Goal: Obtain resource: Download file/media

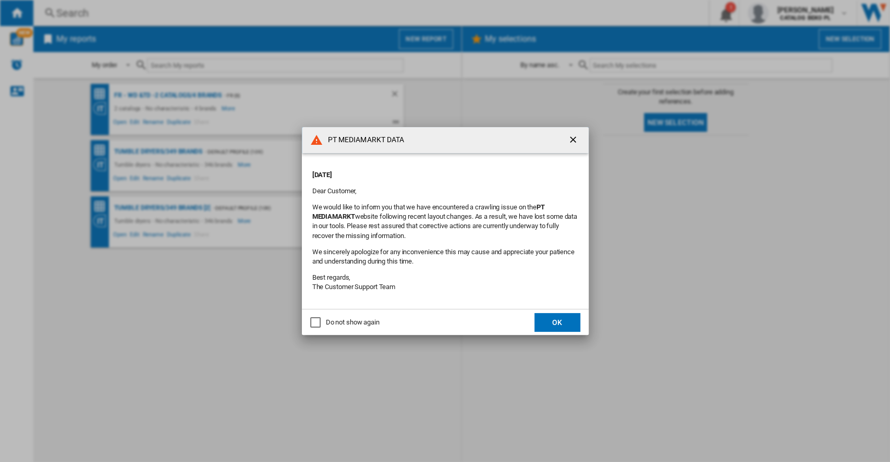
click at [551, 324] on button "OK" at bounding box center [557, 322] width 46 height 19
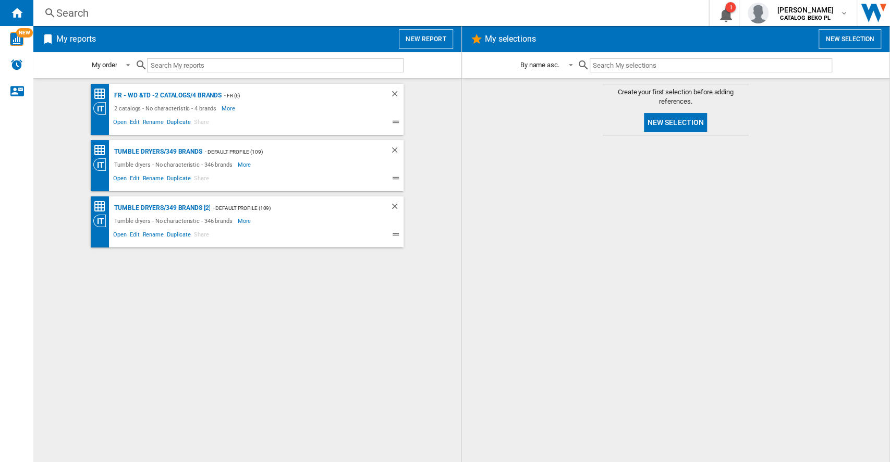
click at [424, 42] on button "New report" at bounding box center [426, 39] width 54 height 20
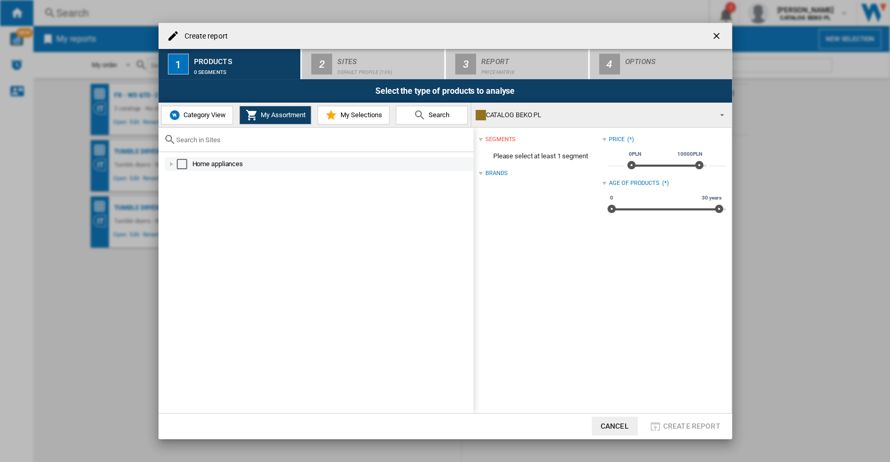
click at [169, 166] on div at bounding box center [171, 164] width 10 height 10
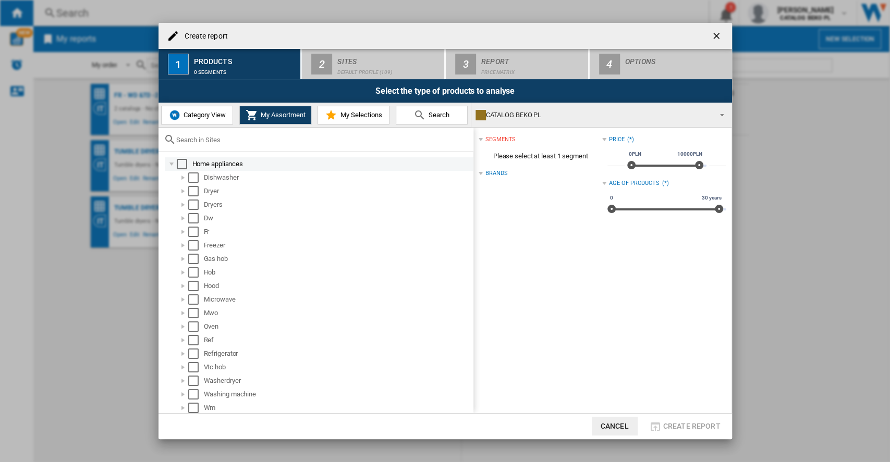
click at [169, 166] on div at bounding box center [171, 164] width 10 height 10
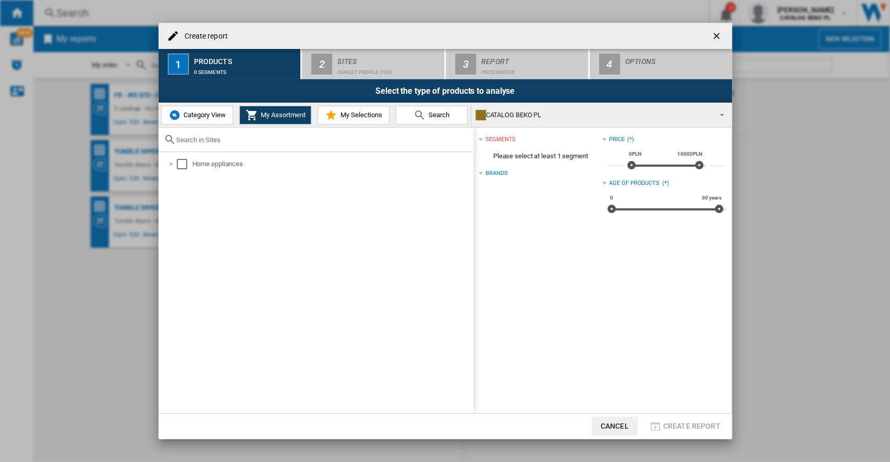
click at [191, 115] on span "Category View" at bounding box center [203, 115] width 45 height 8
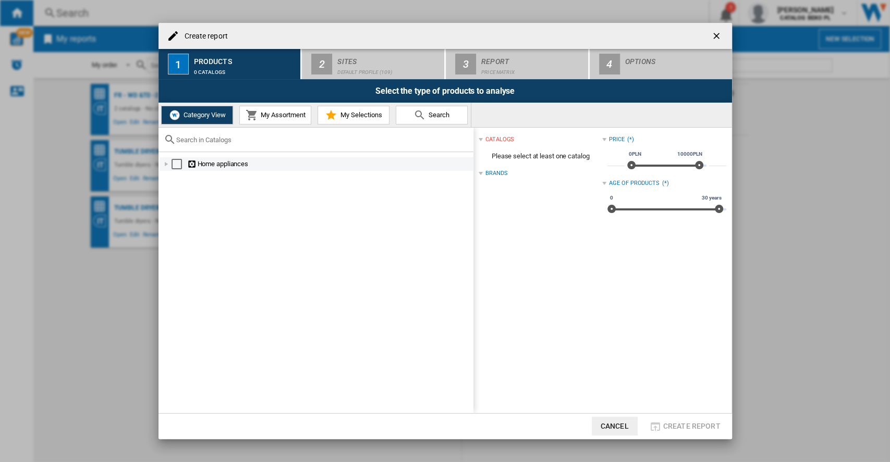
click at [167, 162] on div at bounding box center [166, 164] width 10 height 10
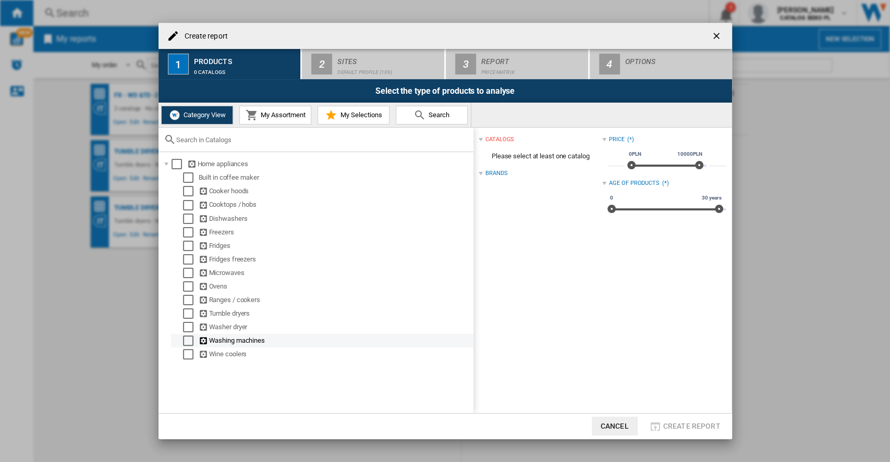
click at [190, 343] on div "Select" at bounding box center [188, 341] width 10 height 10
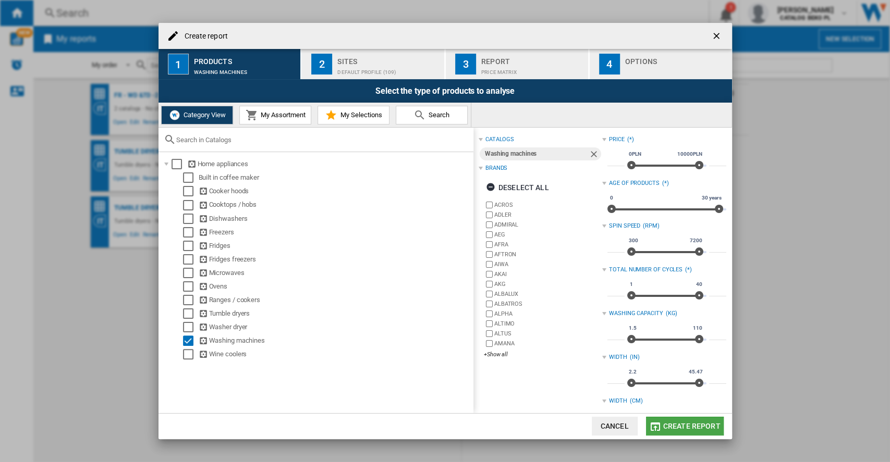
click at [692, 423] on span "Create report" at bounding box center [691, 426] width 57 height 8
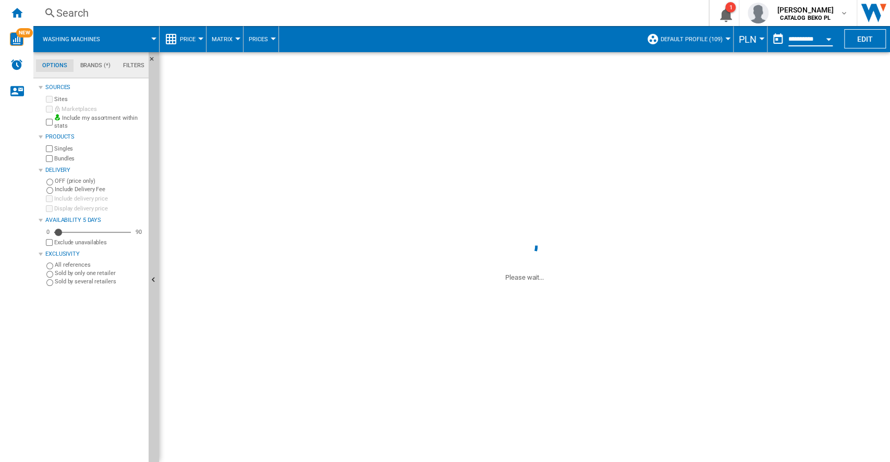
click at [796, 43] on input "**********" at bounding box center [810, 40] width 44 height 9
click at [742, 40] on span "PLN" at bounding box center [748, 39] width 18 height 11
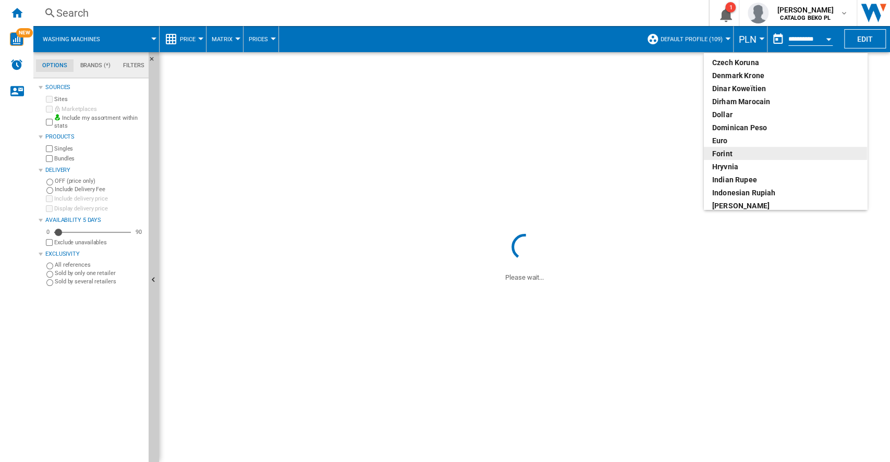
scroll to position [138, 0]
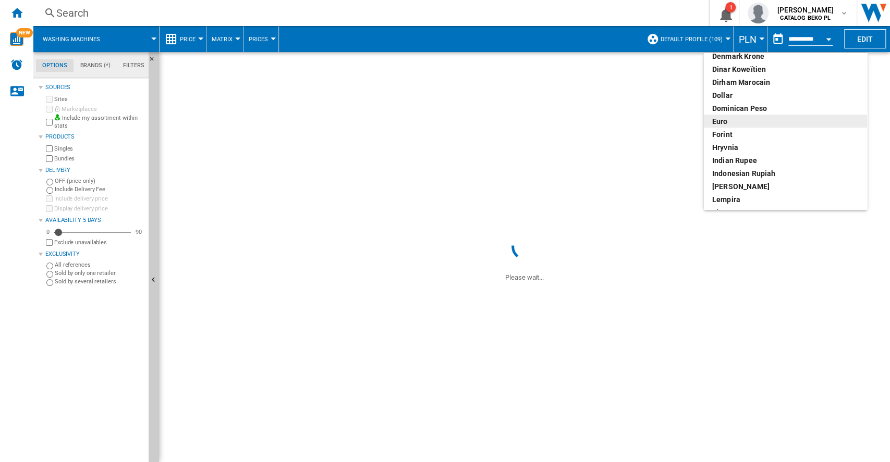
click at [734, 121] on div "euro" at bounding box center [785, 121] width 147 height 10
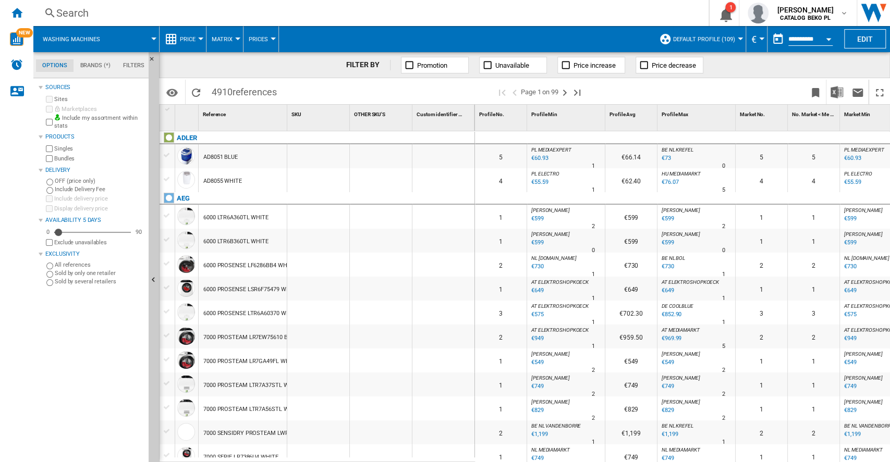
click at [810, 37] on input "**********" at bounding box center [810, 40] width 44 height 9
click at [836, 42] on button "Open calendar" at bounding box center [828, 37] width 19 height 19
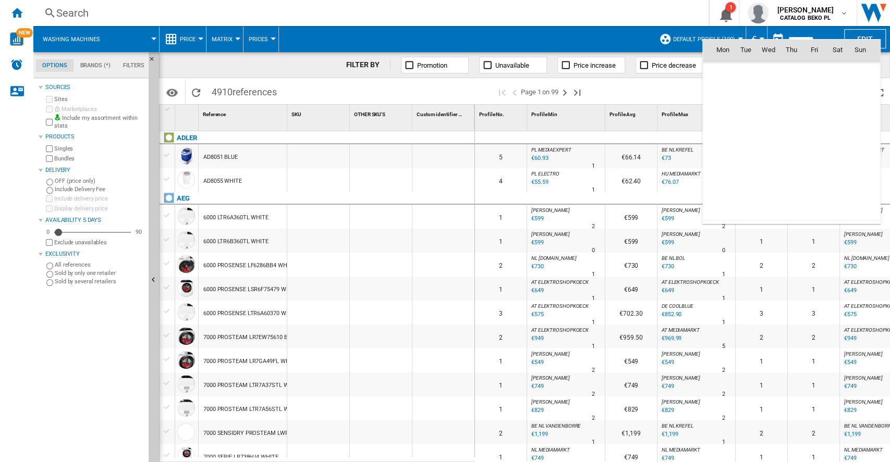
scroll to position [4974, 0]
click at [770, 94] on span "1" at bounding box center [768, 95] width 21 height 21
type input "**********"
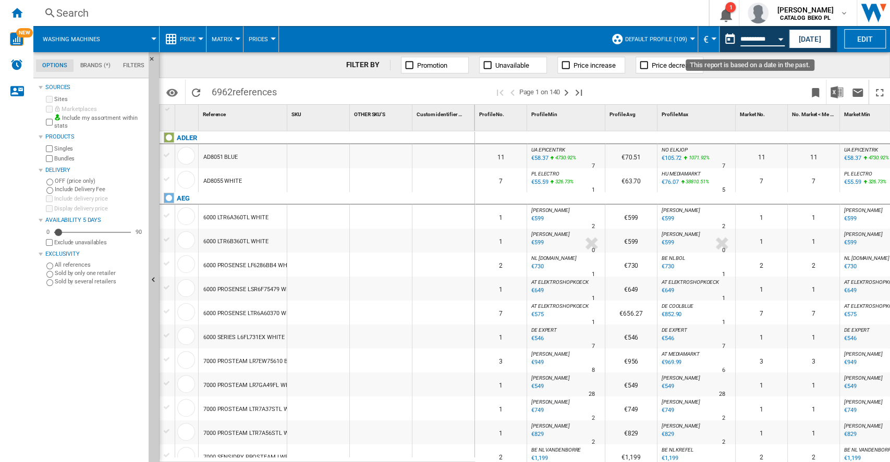
click at [752, 36] on input "**********" at bounding box center [762, 40] width 44 height 9
click at [783, 36] on button "Open calendar" at bounding box center [780, 37] width 19 height 19
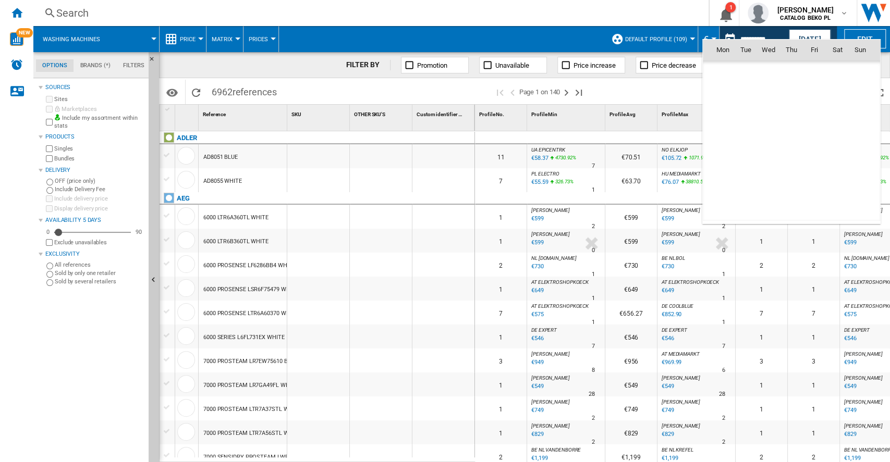
scroll to position [4974, 0]
click at [734, 72] on span "[DATE]" at bounding box center [725, 72] width 21 height 8
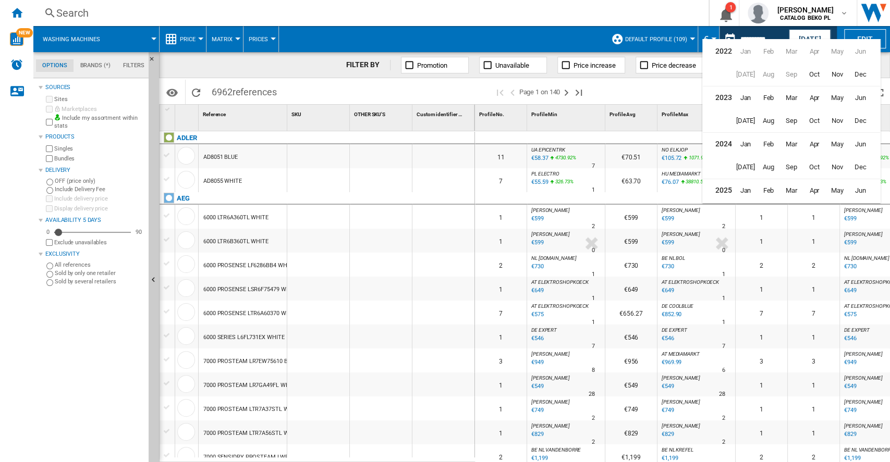
scroll to position [25, 0]
click at [794, 192] on span "Sep" at bounding box center [791, 188] width 21 height 21
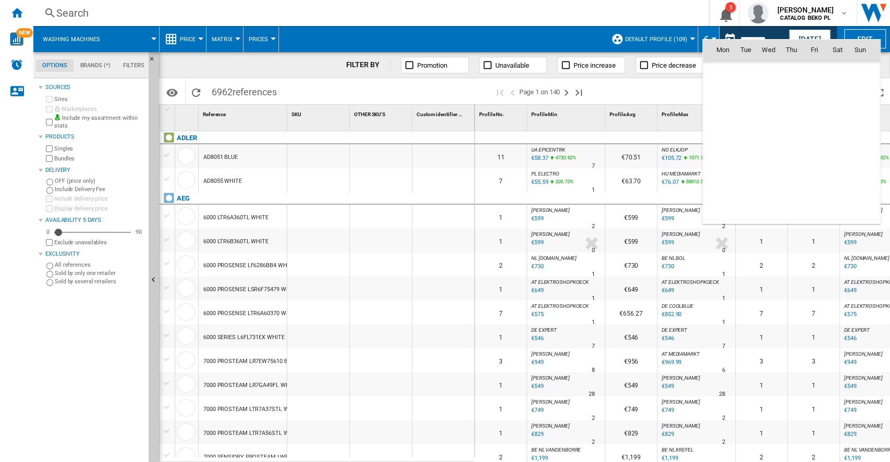
scroll to position [4835, 0]
click at [746, 187] on span "30" at bounding box center [745, 187] width 21 height 21
type input "**********"
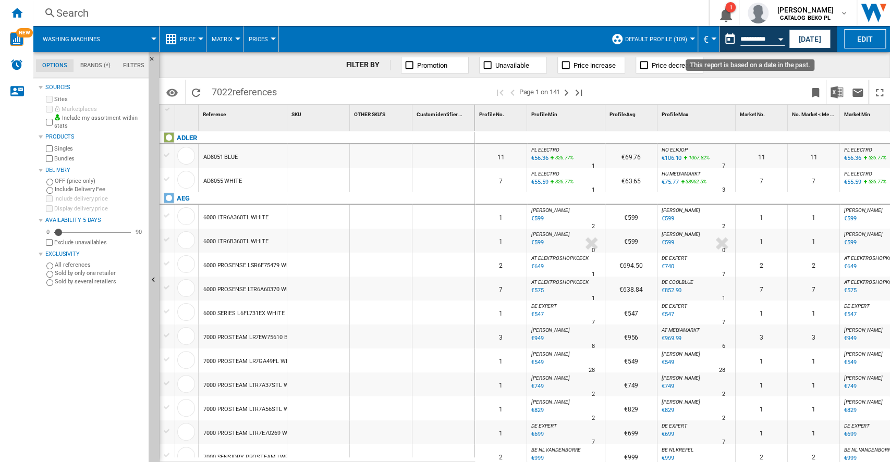
click at [776, 40] on button "Open calendar" at bounding box center [780, 37] width 19 height 19
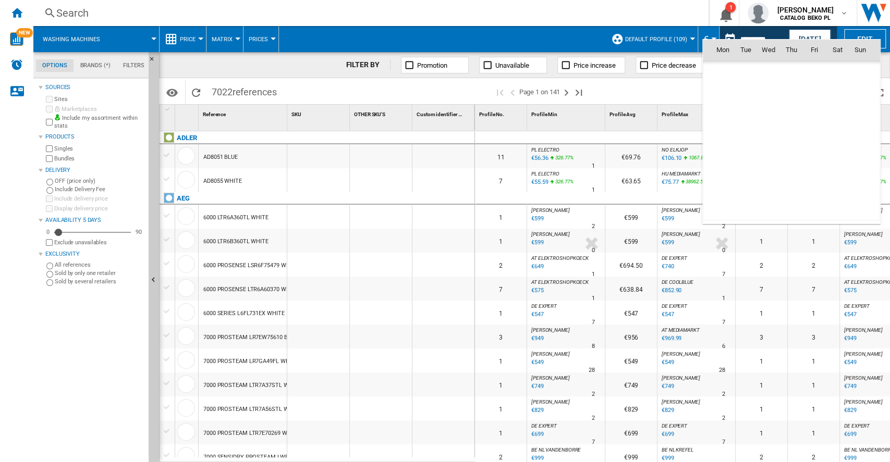
scroll to position [4835, 0]
click at [719, 186] on span "29" at bounding box center [722, 187] width 21 height 21
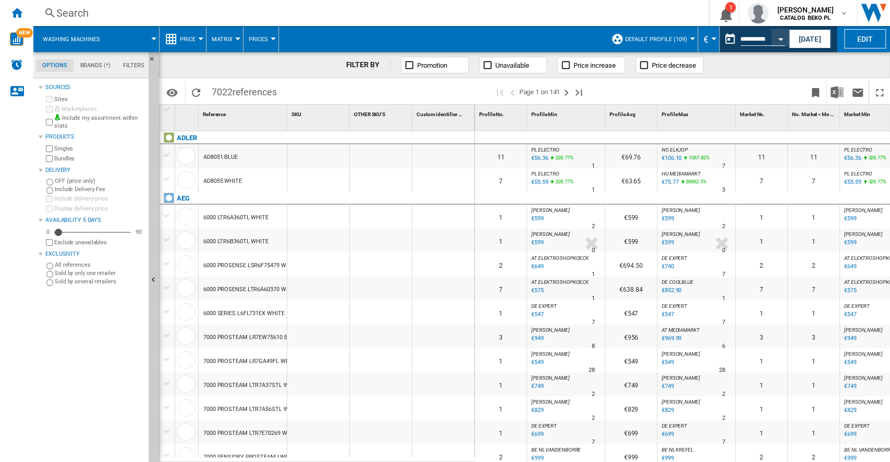
type input "**********"
click at [775, 40] on button "Open calendar" at bounding box center [780, 37] width 19 height 19
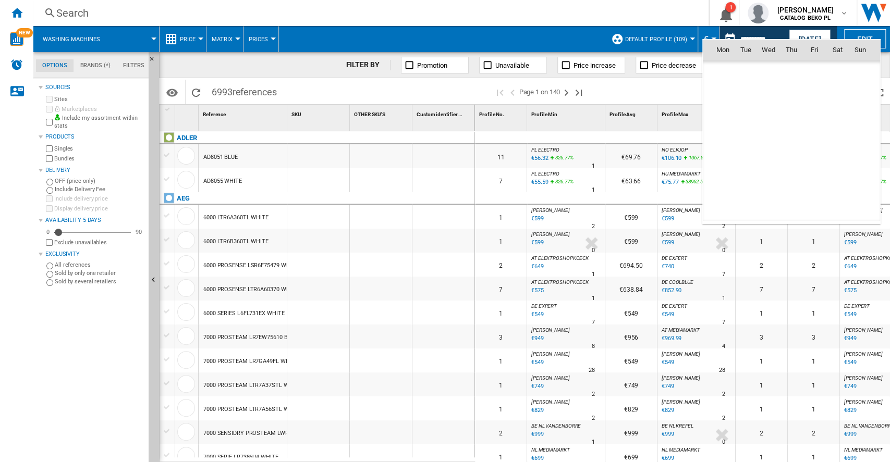
scroll to position [4835, 0]
click at [746, 187] on span "30" at bounding box center [745, 187] width 21 height 21
type input "**********"
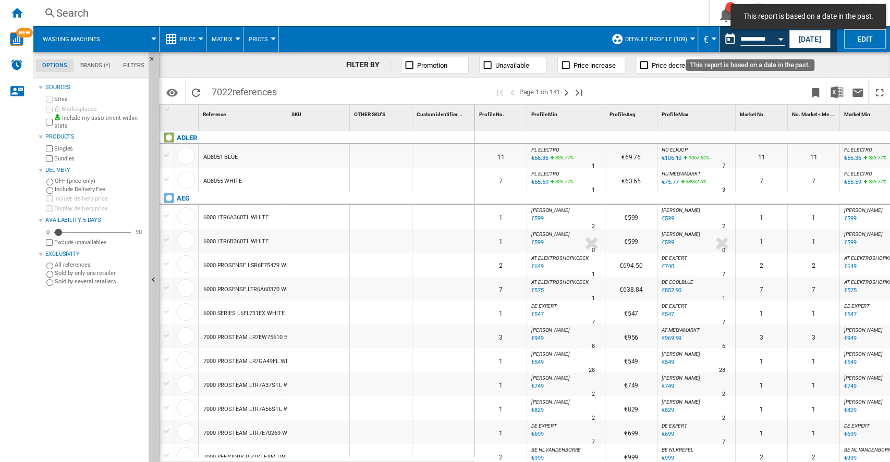
click at [780, 38] on div "Open calendar" at bounding box center [780, 39] width 5 height 3
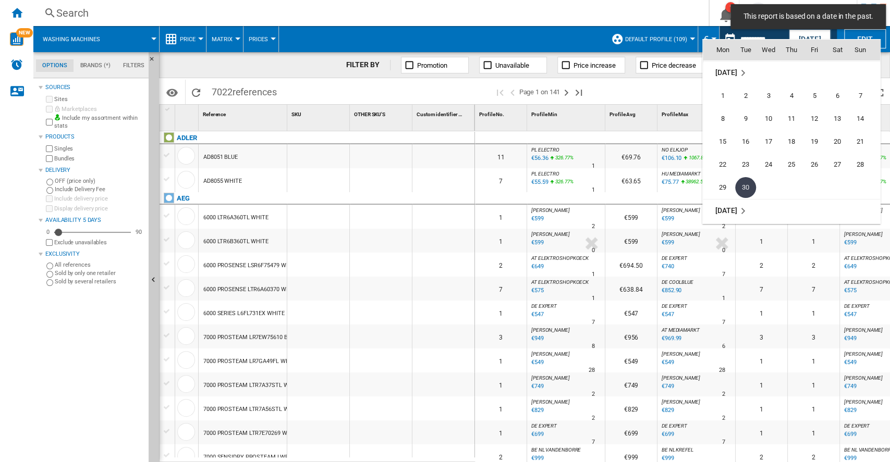
scroll to position [4905, 0]
click at [775, 161] on span "1" at bounding box center [768, 164] width 21 height 21
type input "**********"
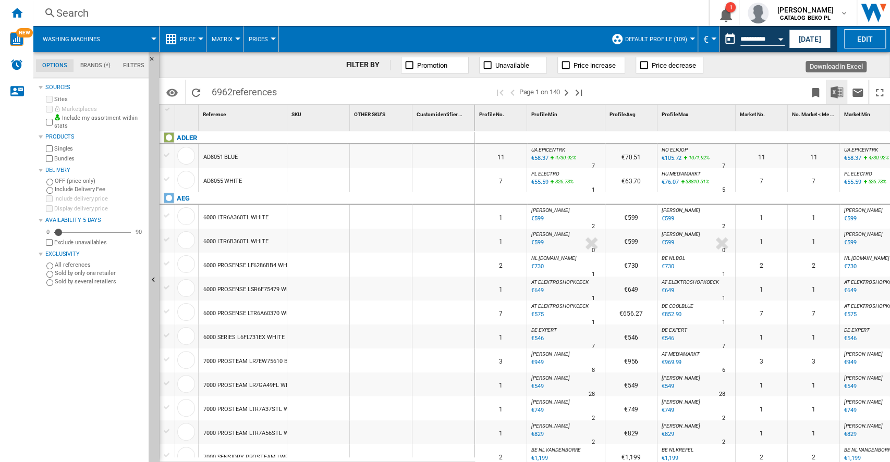
click at [834, 90] on img "Download in Excel" at bounding box center [837, 92] width 13 height 13
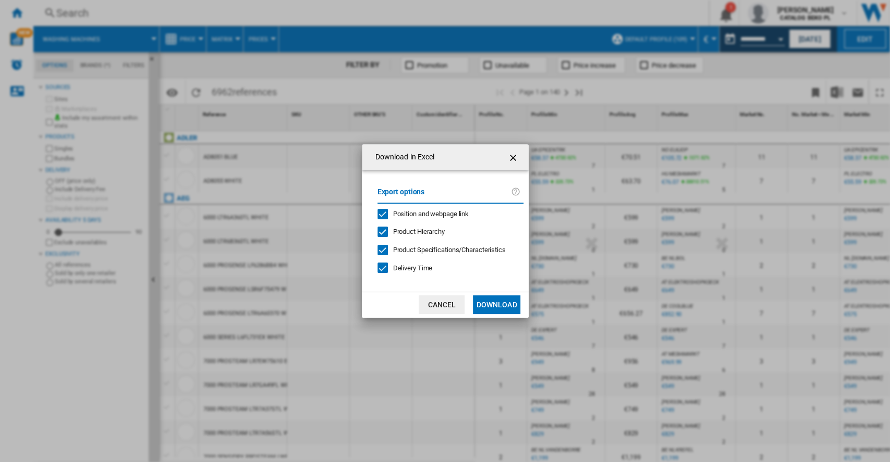
click at [496, 294] on md-dialog-actions "Cancel Download" at bounding box center [445, 305] width 167 height 26
click at [496, 298] on button "Download" at bounding box center [496, 305] width 47 height 19
